Goal: Transaction & Acquisition: Purchase product/service

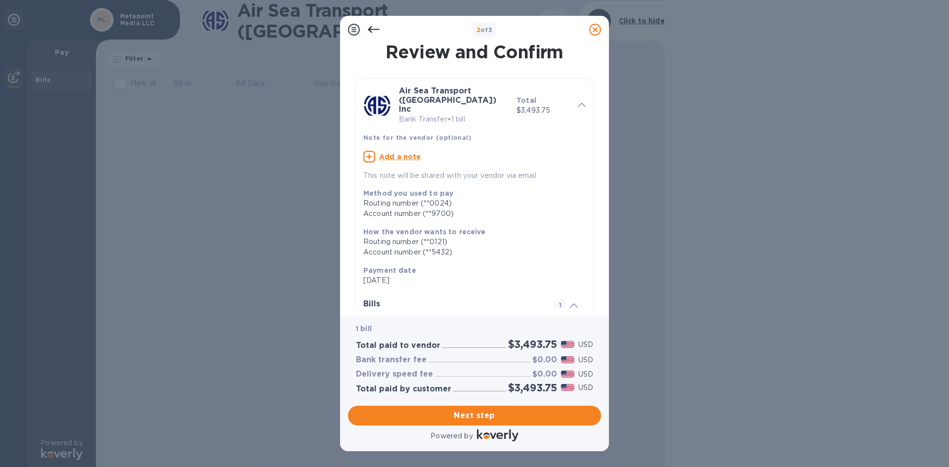
click at [394, 153] on u "Add a note" at bounding box center [400, 157] width 42 height 8
click at [386, 154] on textarea at bounding box center [466, 158] width 207 height 8
type textarea "Invoice for MOTU Shelter System freight."
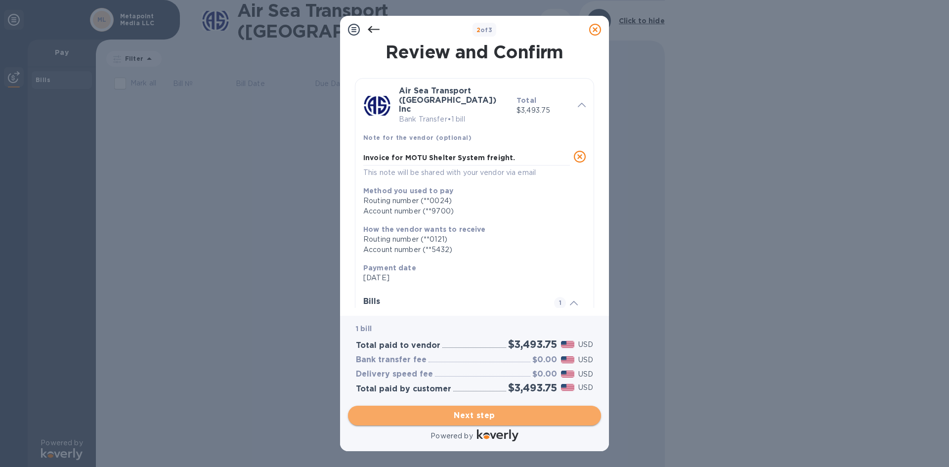
click at [456, 414] on span "Next step" at bounding box center [474, 416] width 237 height 12
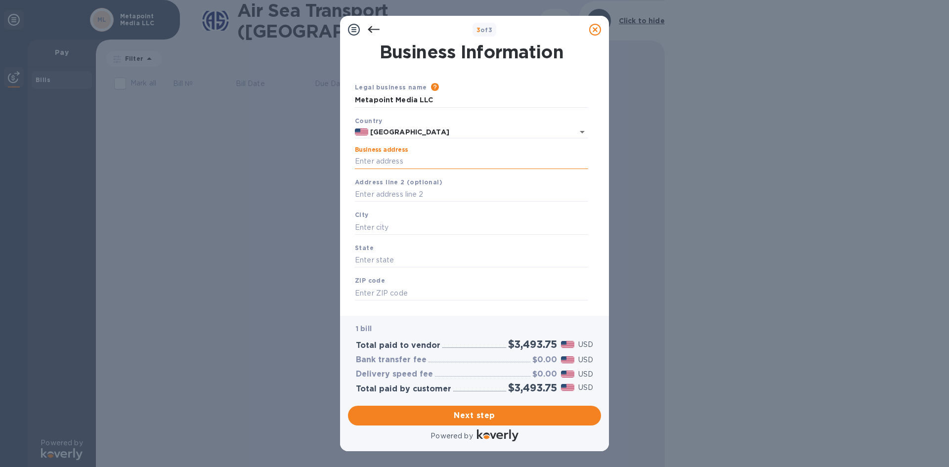
click at [373, 161] on input "Business address" at bounding box center [471, 161] width 233 height 15
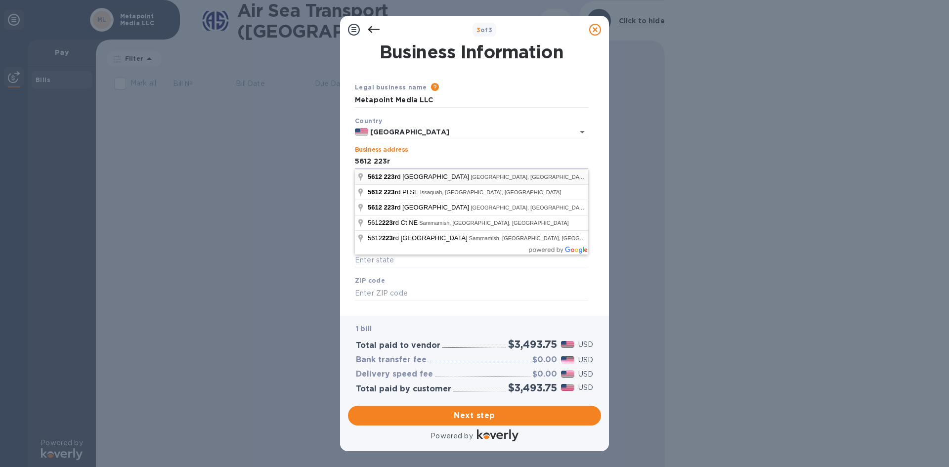
type input "[STREET_ADDRESS]"
type input "[PERSON_NAME]"
type input "WA"
type input "98053"
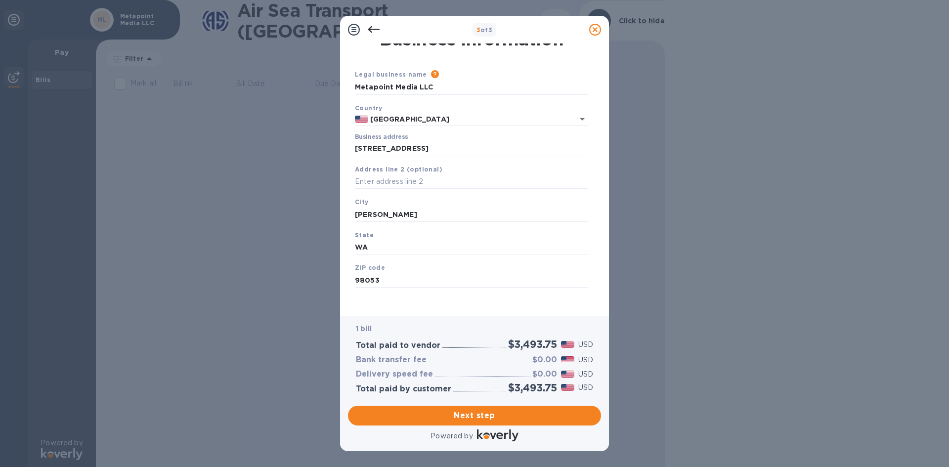
scroll to position [16, 0]
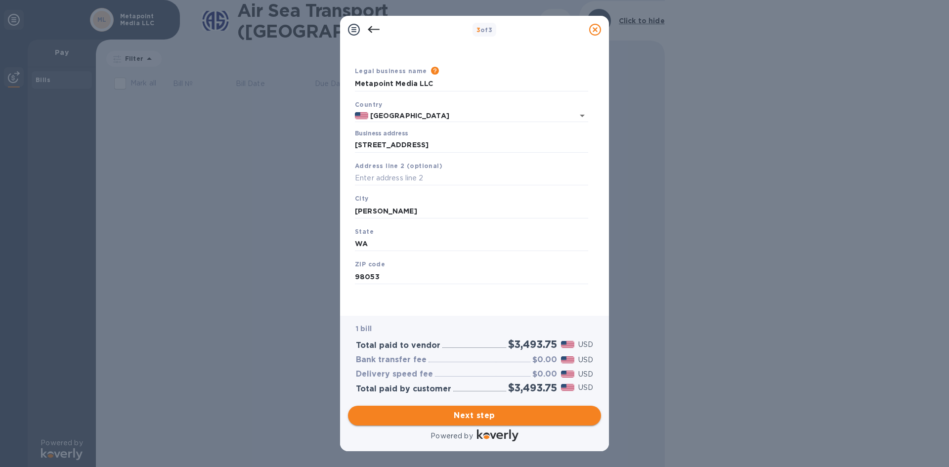
click at [454, 414] on span "Next step" at bounding box center [474, 416] width 237 height 12
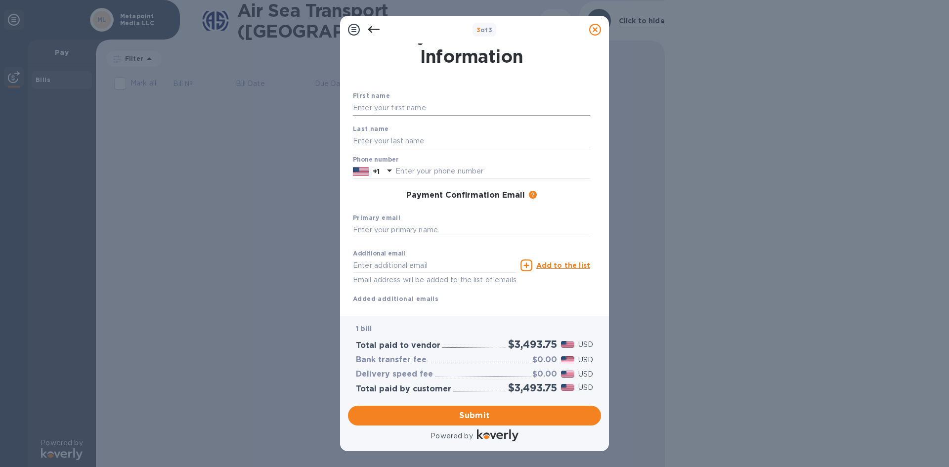
click at [379, 108] on input "text" at bounding box center [471, 108] width 237 height 15
type input "[PERSON_NAME]"
type input "4252417356"
click at [400, 227] on input "text" at bounding box center [471, 230] width 237 height 15
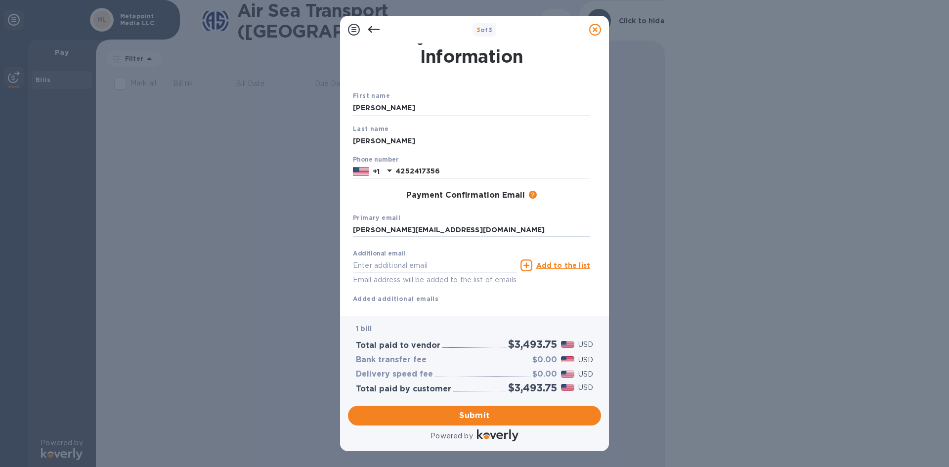
type input "[PERSON_NAME][EMAIL_ADDRESS][DOMAIN_NAME]"
click at [469, 326] on p "1 bill" at bounding box center [474, 329] width 237 height 10
click at [389, 266] on input "text" at bounding box center [435, 265] width 164 height 15
click at [361, 264] on input "text" at bounding box center [435, 265] width 164 height 15
paste input "[EMAIL_ADDRESS][DOMAIN_NAME]"
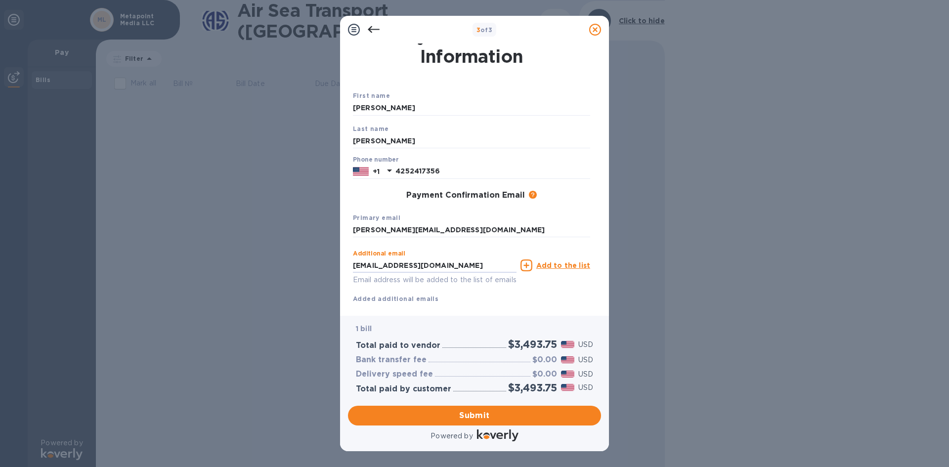
type input "[EMAIL_ADDRESS][DOMAIN_NAME]"
click at [563, 298] on div "Additional email [EMAIL_ADDRESS][DOMAIN_NAME] Email address will be added to th…" at bounding box center [471, 274] width 237 height 59
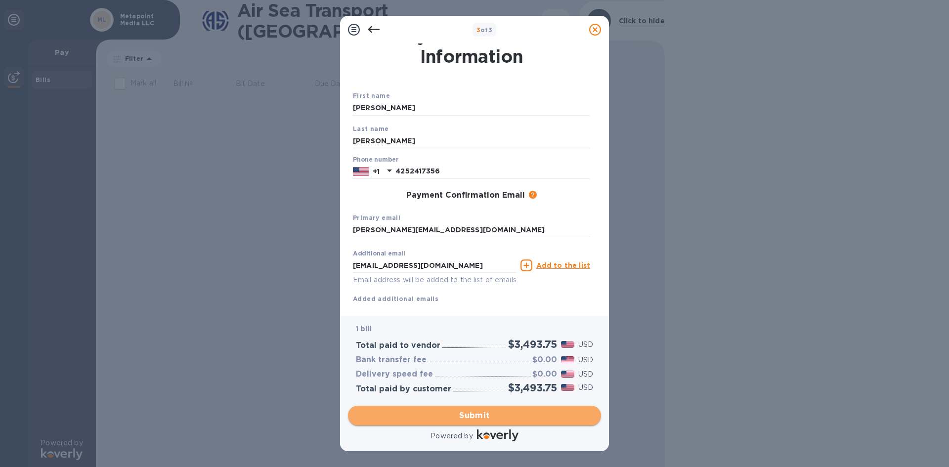
click at [435, 407] on button "Submit" at bounding box center [474, 416] width 253 height 20
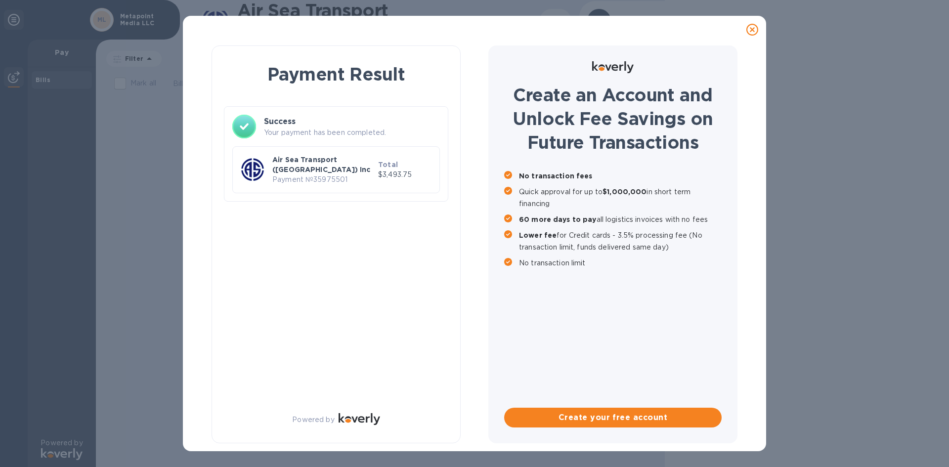
scroll to position [0, 0]
click at [556, 314] on div "Create an Account and Unlock Fee Savings on Future Transactions No transaction …" at bounding box center [612, 244] width 249 height 398
click at [611, 265] on p "No transaction limit" at bounding box center [620, 263] width 203 height 12
click at [585, 234] on p "Lower fee for Credit cards - 3.5% processing fee (No transaction limit, funds d…" at bounding box center [620, 241] width 203 height 24
click at [583, 268] on p "No transaction limit" at bounding box center [620, 263] width 203 height 12
